Goal: Information Seeking & Learning: Learn about a topic

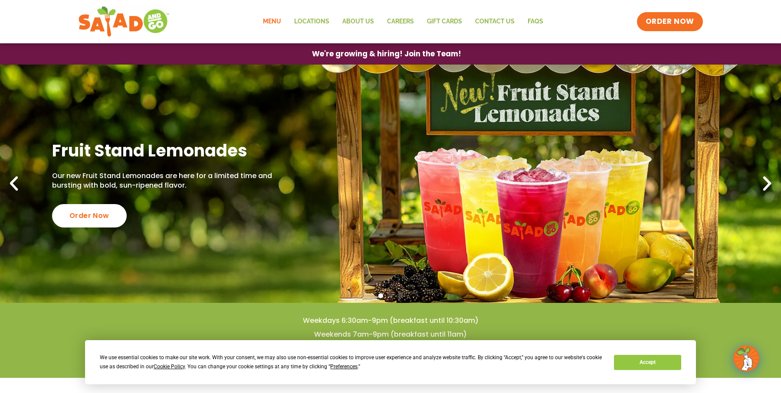
click at [281, 21] on link "Menu" at bounding box center [271, 22] width 31 height 20
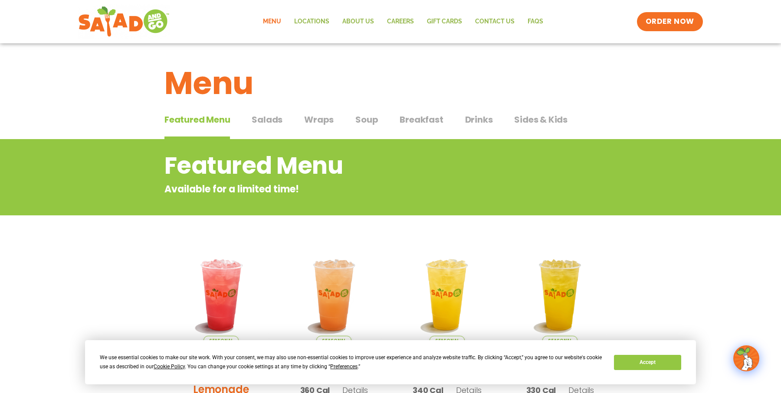
click at [276, 114] on span "Salads" at bounding box center [267, 119] width 31 height 13
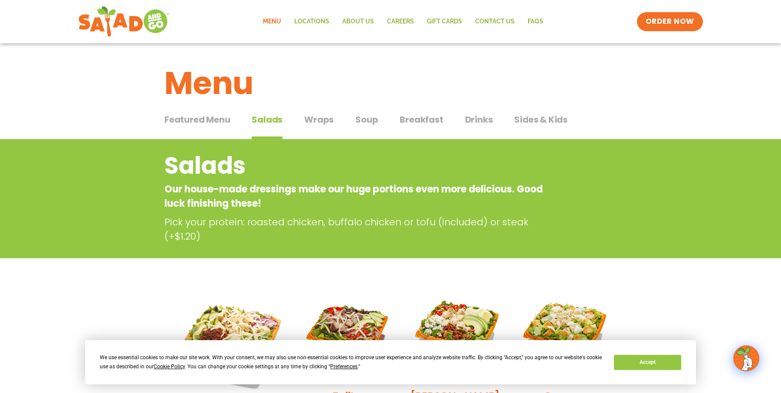
click at [320, 120] on span "Wraps" at bounding box center [318, 119] width 29 height 13
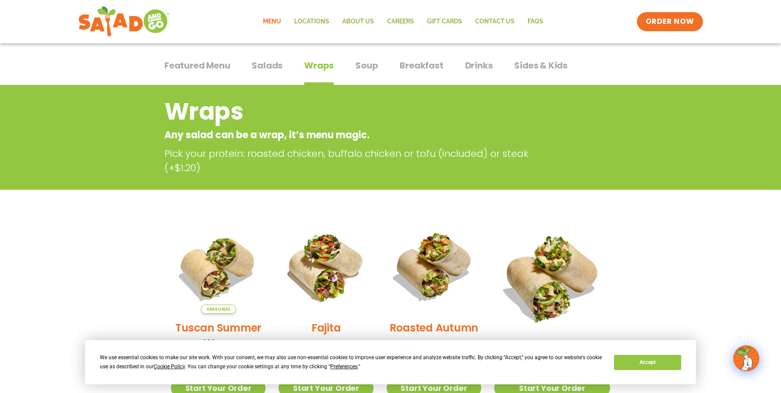
scroll to position [47, 0]
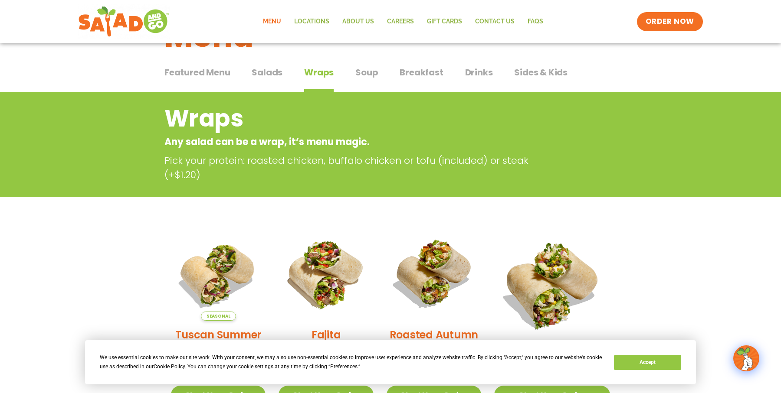
click at [360, 66] on span "Soup" at bounding box center [366, 72] width 23 height 13
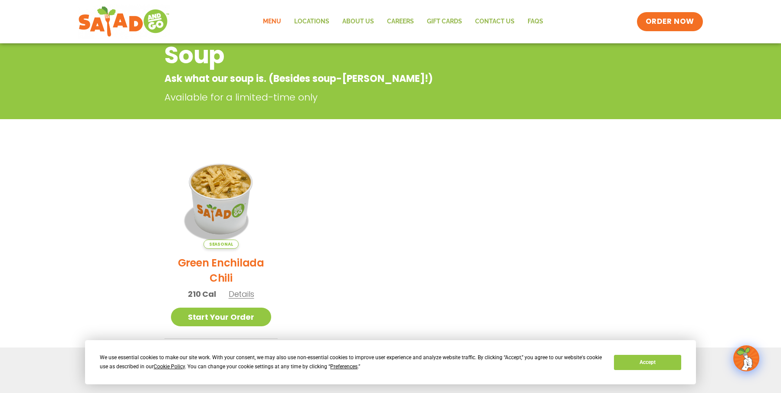
scroll to position [111, 0]
